Goal: Task Accomplishment & Management: Manage account settings

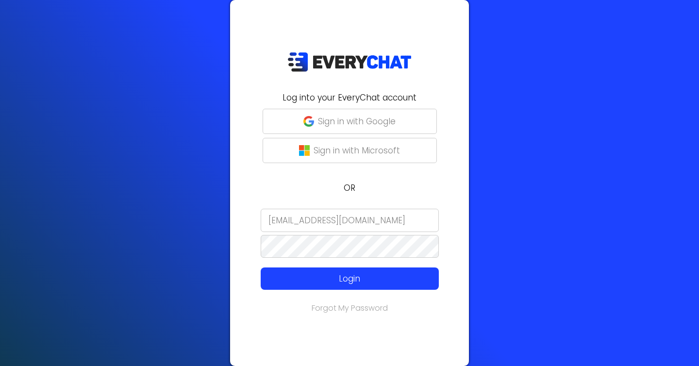
click at [335, 218] on input "[EMAIL_ADDRESS][DOMAIN_NAME]" at bounding box center [350, 220] width 178 height 23
type input "[EMAIL_ADDRESS][DOMAIN_NAME]"
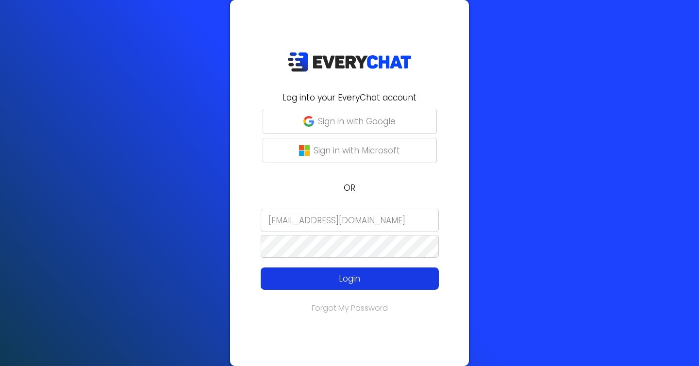
click at [316, 279] on p "Login" at bounding box center [350, 278] width 142 height 13
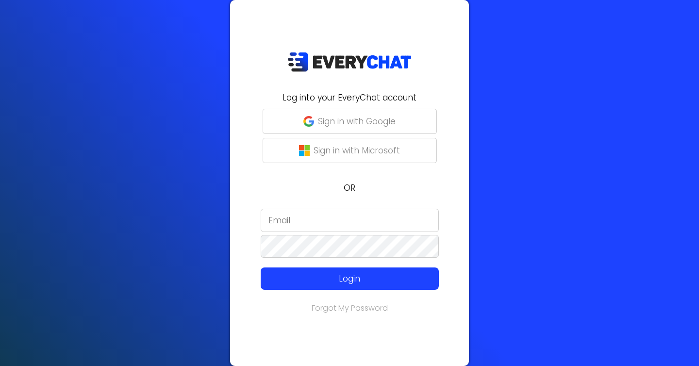
type input "[EMAIL_ADDRESS][DOMAIN_NAME]"
click at [357, 122] on p "Sign in with Google" at bounding box center [357, 121] width 78 height 13
